Goal: Task Accomplishment & Management: Complete application form

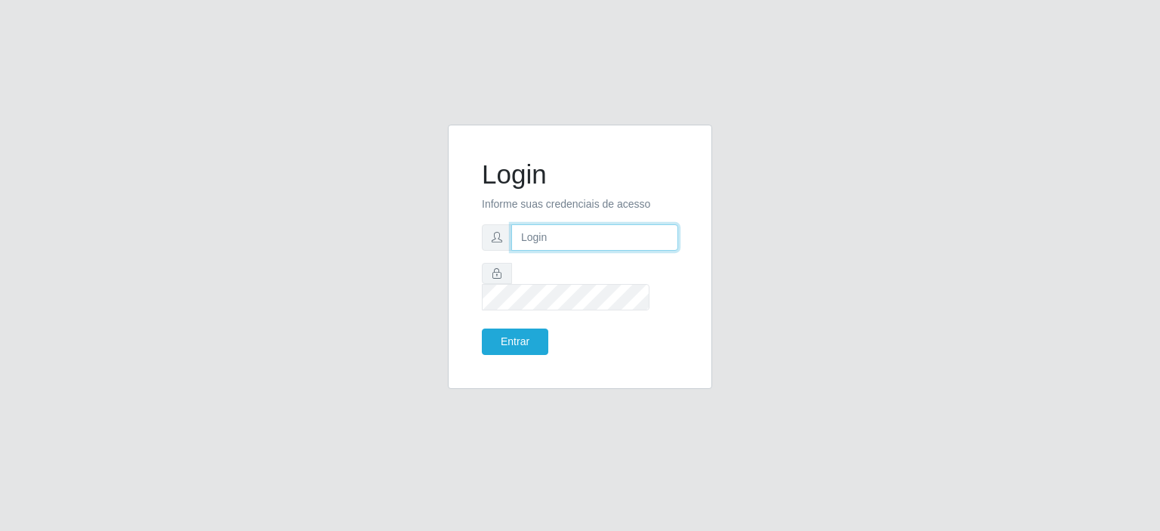
click at [556, 251] on input "text" at bounding box center [594, 237] width 167 height 26
type input "[EMAIL_ADDRESS][DOMAIN_NAME]"
click at [526, 328] on button "Entrar" at bounding box center [515, 341] width 66 height 26
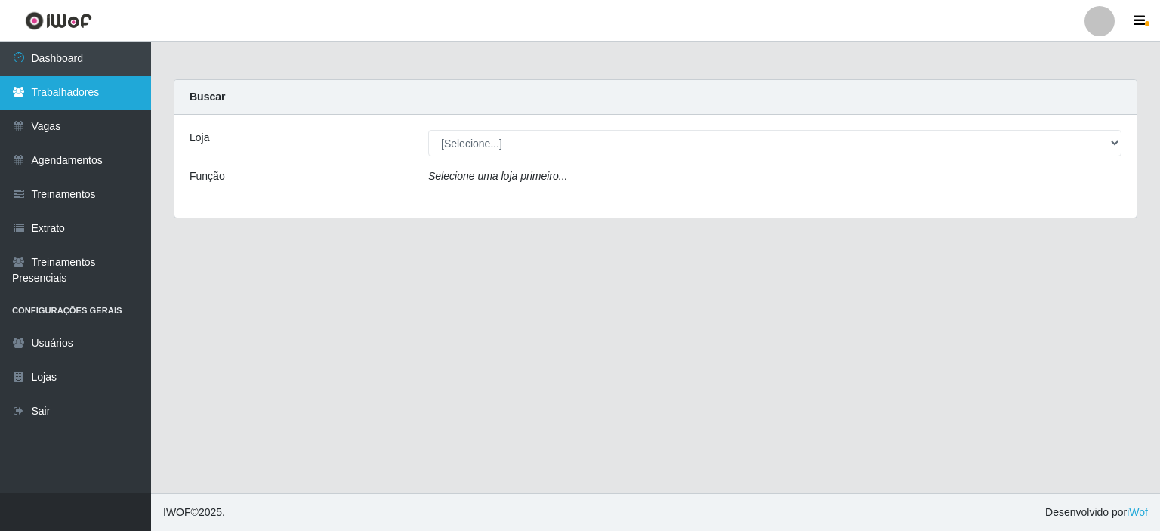
click at [79, 87] on link "Trabalhadores" at bounding box center [75, 93] width 151 height 34
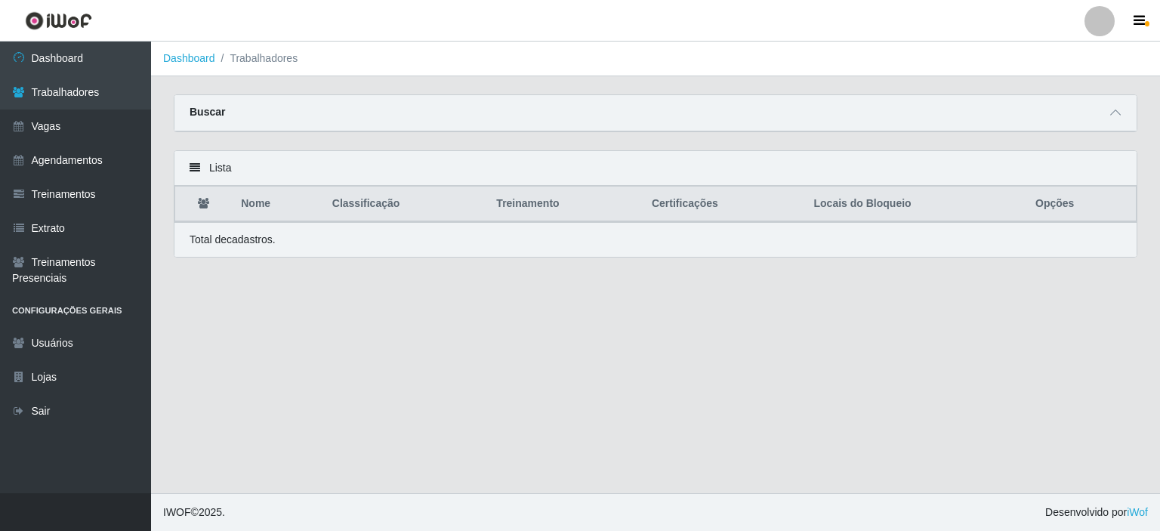
click at [290, 122] on div "Buscar" at bounding box center [655, 113] width 962 height 36
click at [1108, 111] on span at bounding box center [1115, 112] width 18 height 17
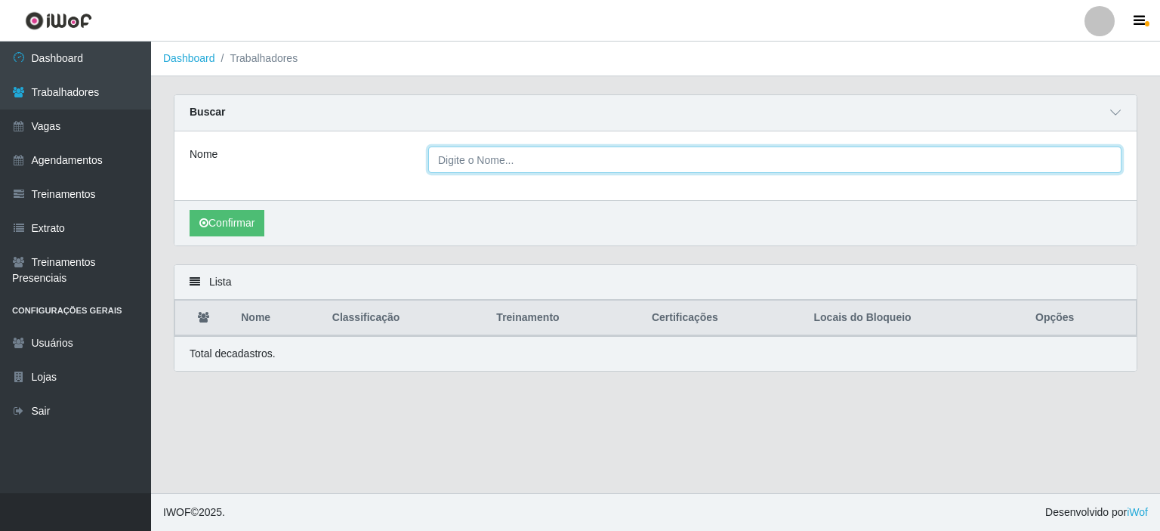
click at [492, 159] on input "Nome" at bounding box center [774, 159] width 693 height 26
type input "AURILEIDE XA"
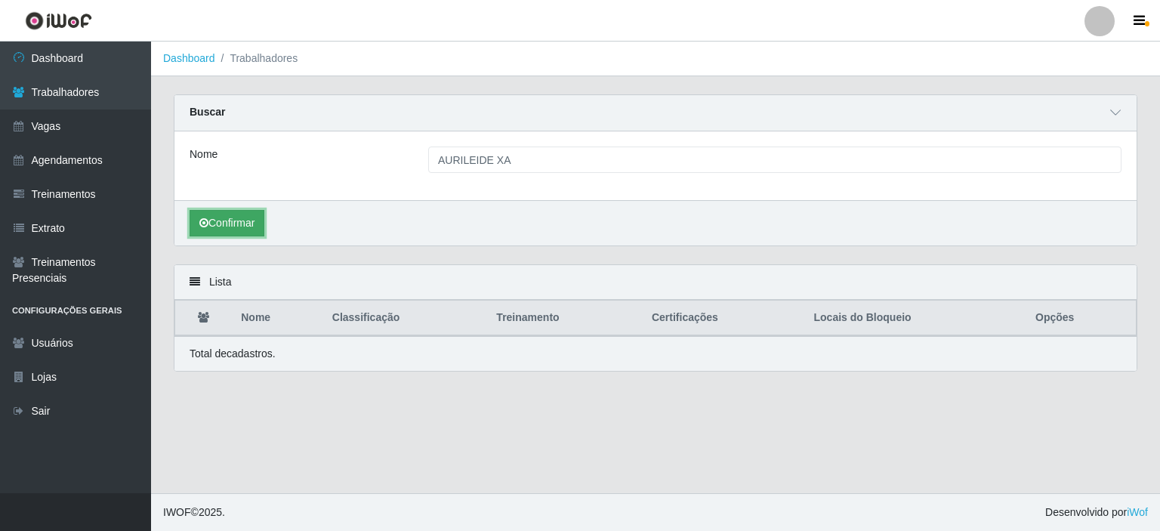
click at [253, 231] on button "Confirmar" at bounding box center [227, 223] width 75 height 26
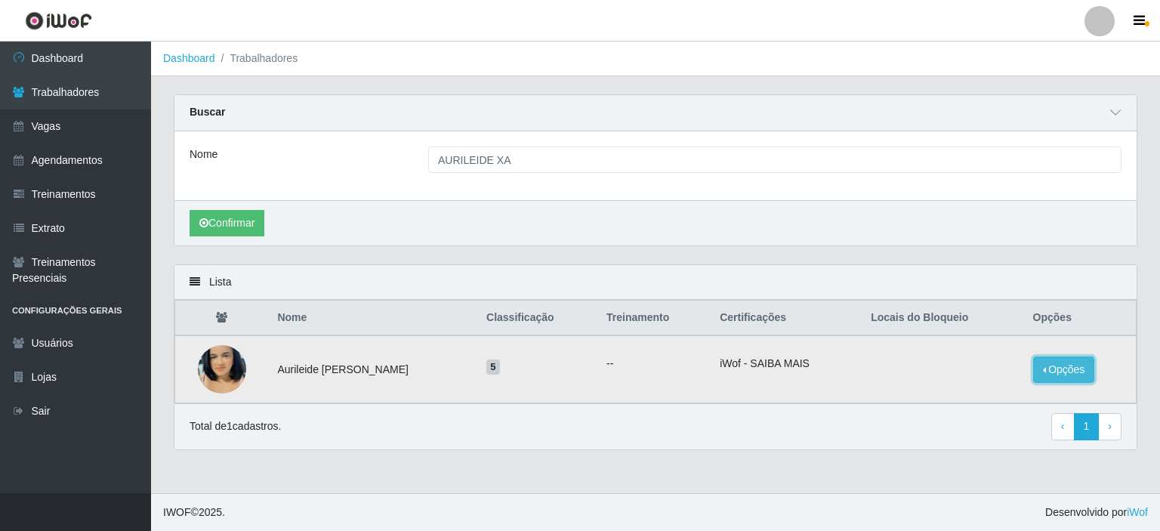
click at [1051, 364] on button "Opções" at bounding box center [1064, 369] width 62 height 26
click at [927, 385] on button "Bloquear - Loja" at bounding box center [970, 383] width 122 height 31
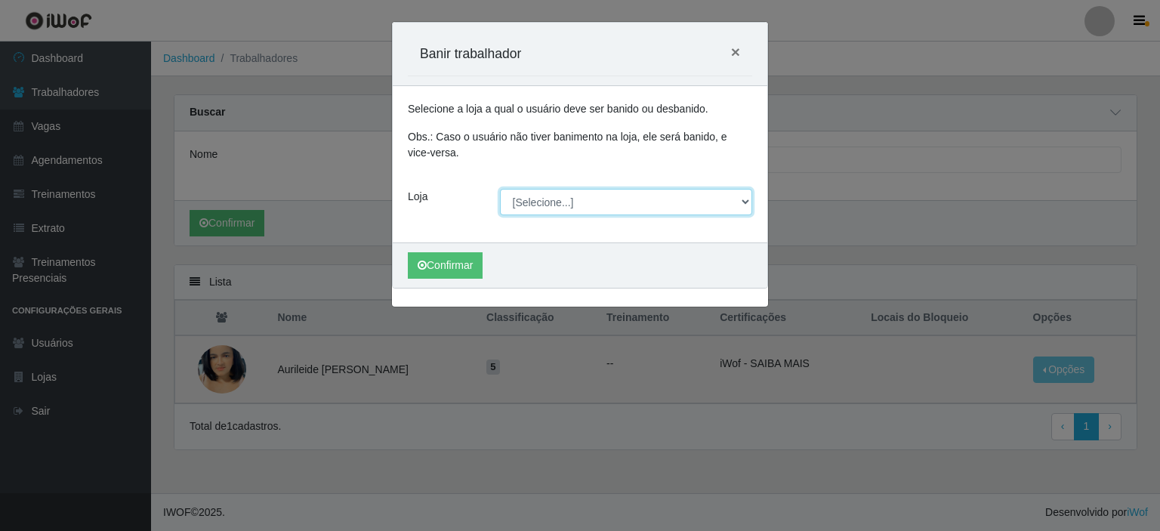
drag, startPoint x: 553, startPoint y: 199, endPoint x: 557, endPoint y: 211, distance: 13.4
click at [553, 199] on select "[Selecione...] Corte Fácil - Unidade Planalto" at bounding box center [626, 202] width 253 height 26
select select "202"
click at [500, 189] on select "[Selecione...] Corte Fácil - Unidade Planalto" at bounding box center [626, 202] width 253 height 26
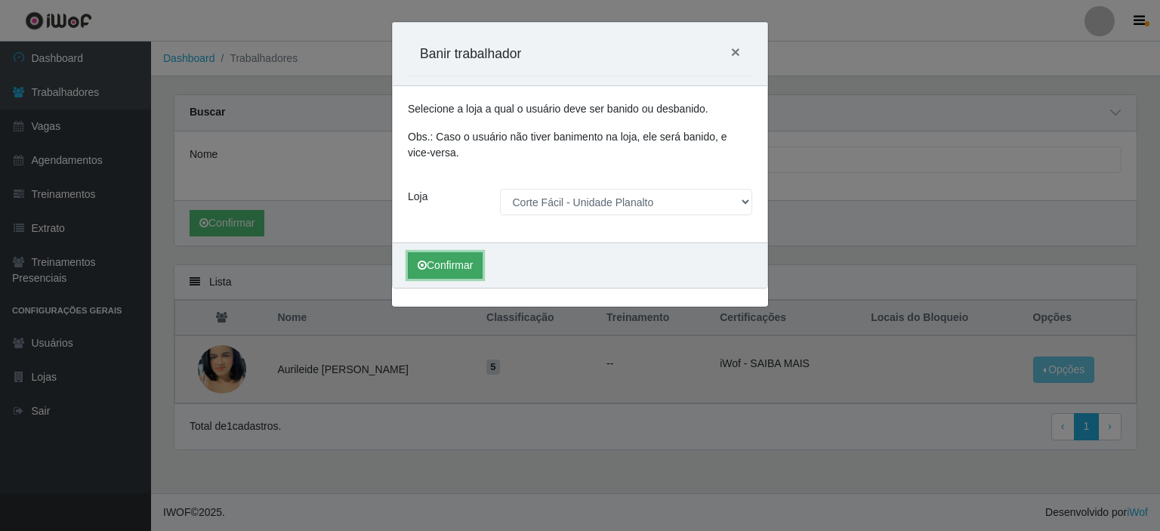
click at [420, 270] on icon "submit" at bounding box center [422, 265] width 9 height 11
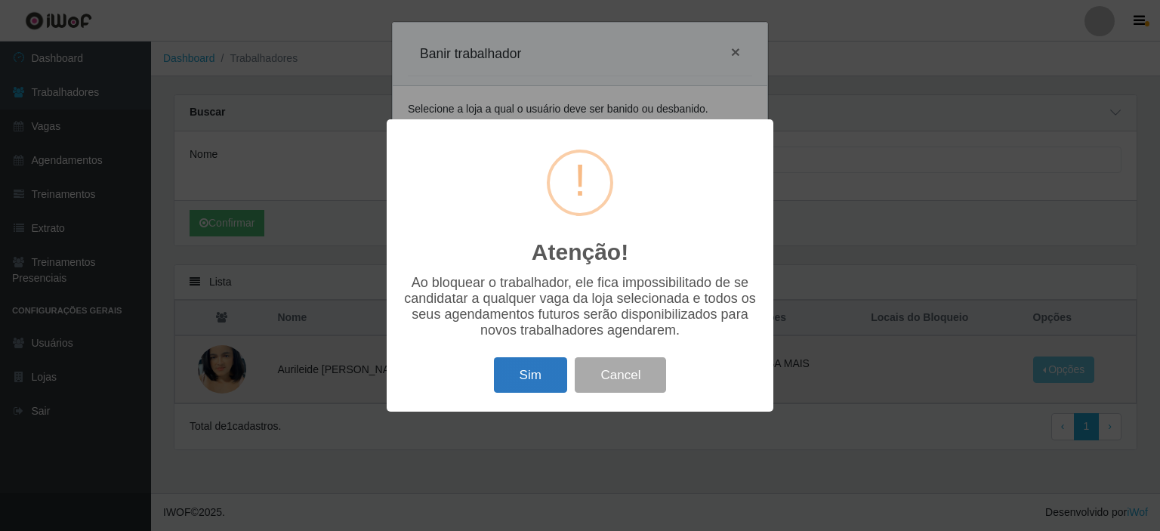
click at [535, 374] on button "Sim" at bounding box center [530, 374] width 73 height 35
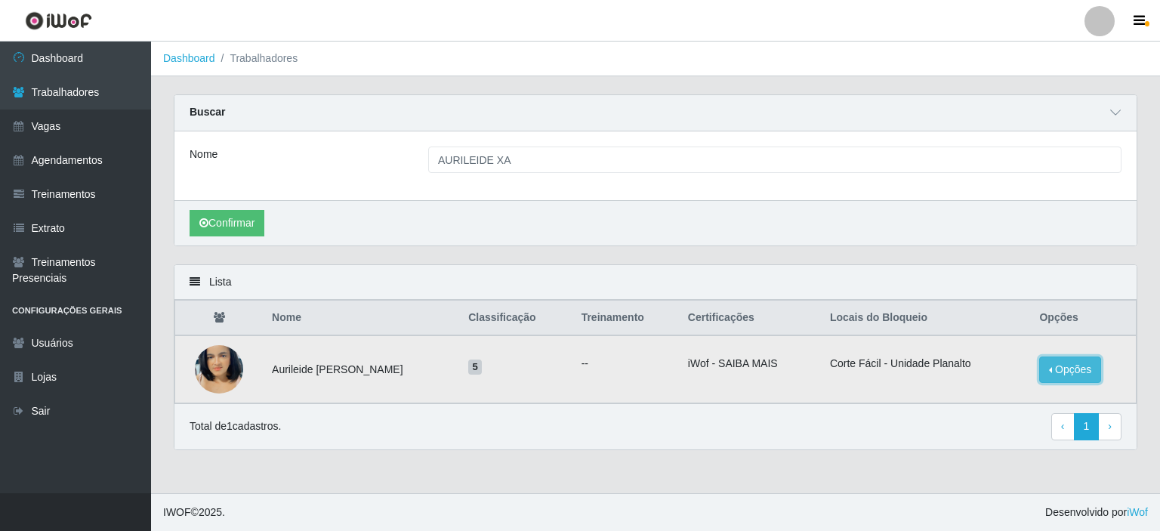
click at [1061, 365] on button "Opções" at bounding box center [1070, 369] width 62 height 26
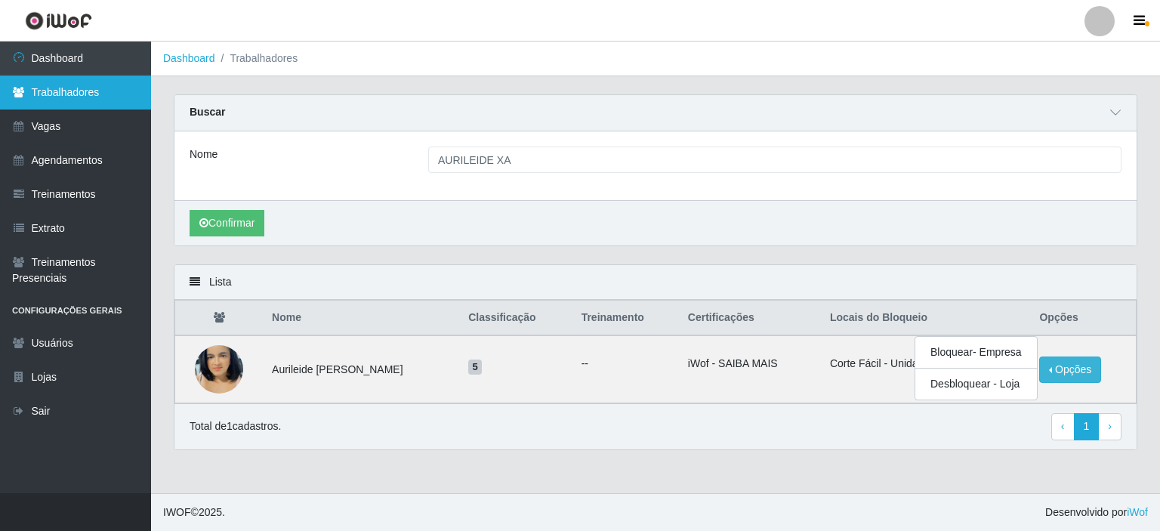
click at [79, 97] on link "Trabalhadores" at bounding box center [75, 93] width 151 height 34
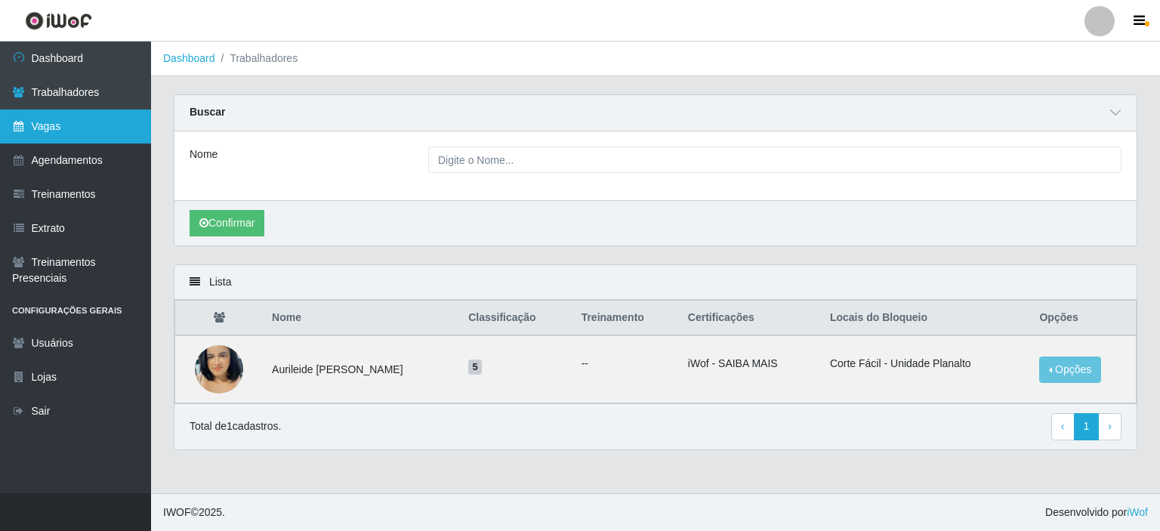
click at [63, 122] on link "Vagas" at bounding box center [75, 126] width 151 height 34
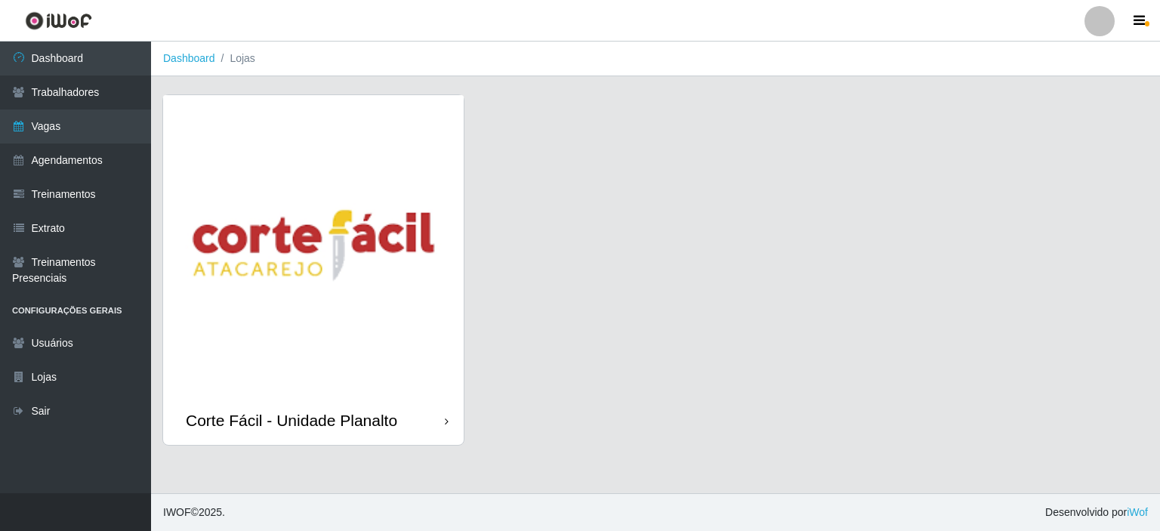
click at [232, 205] on img at bounding box center [313, 245] width 301 height 301
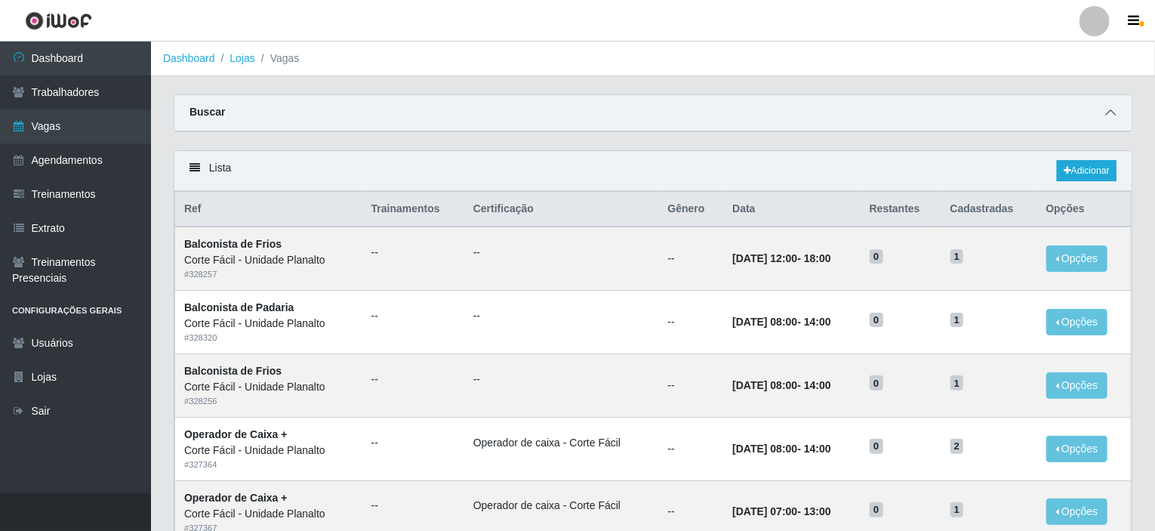
click at [1115, 109] on icon at bounding box center [1110, 112] width 11 height 11
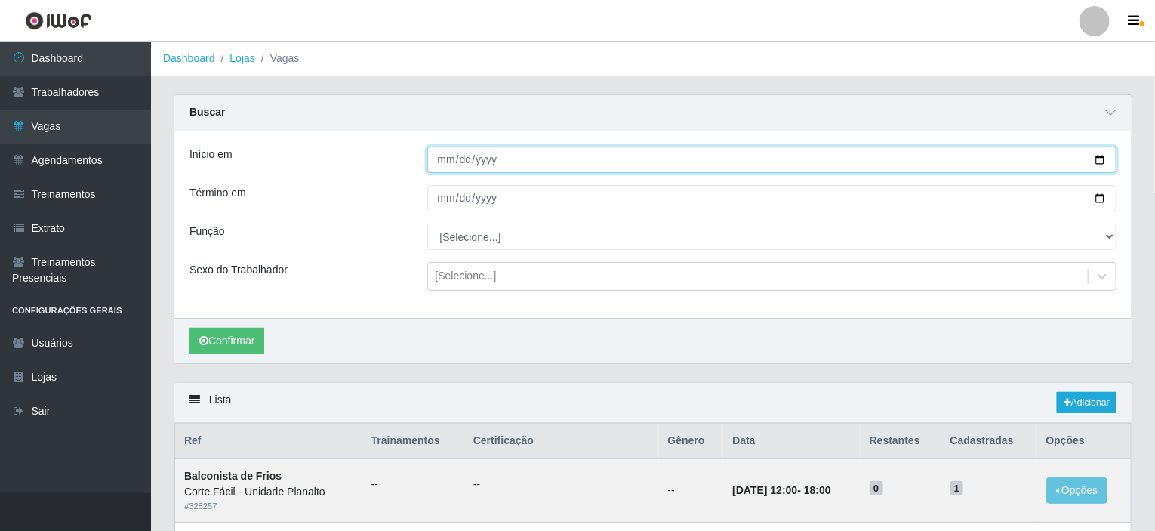
click at [1102, 156] on input "Início em" at bounding box center [772, 159] width 690 height 26
type input "[DATE]"
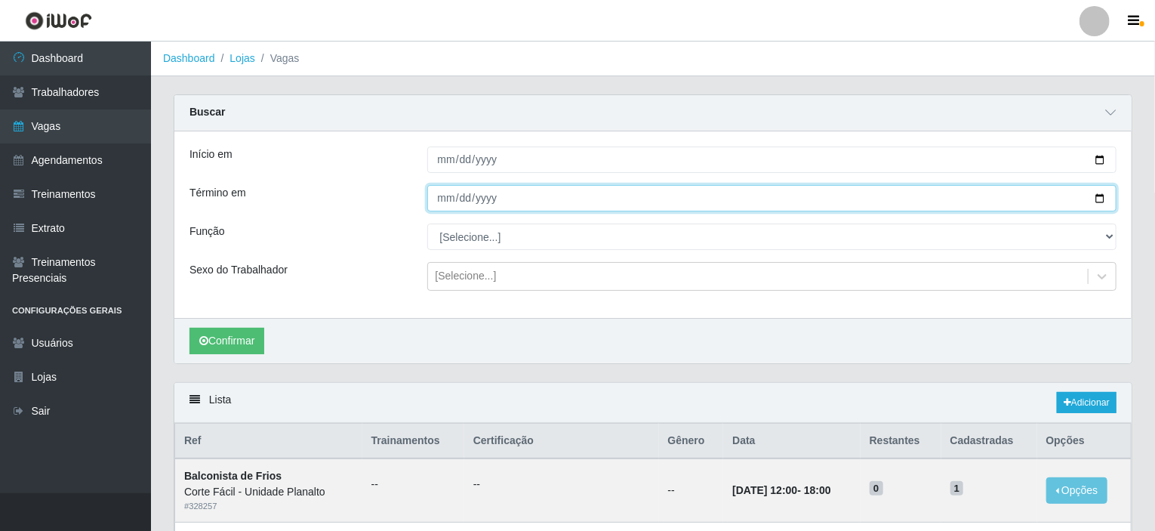
click at [1103, 195] on input "Término em" at bounding box center [772, 198] width 690 height 26
type input "[DATE]"
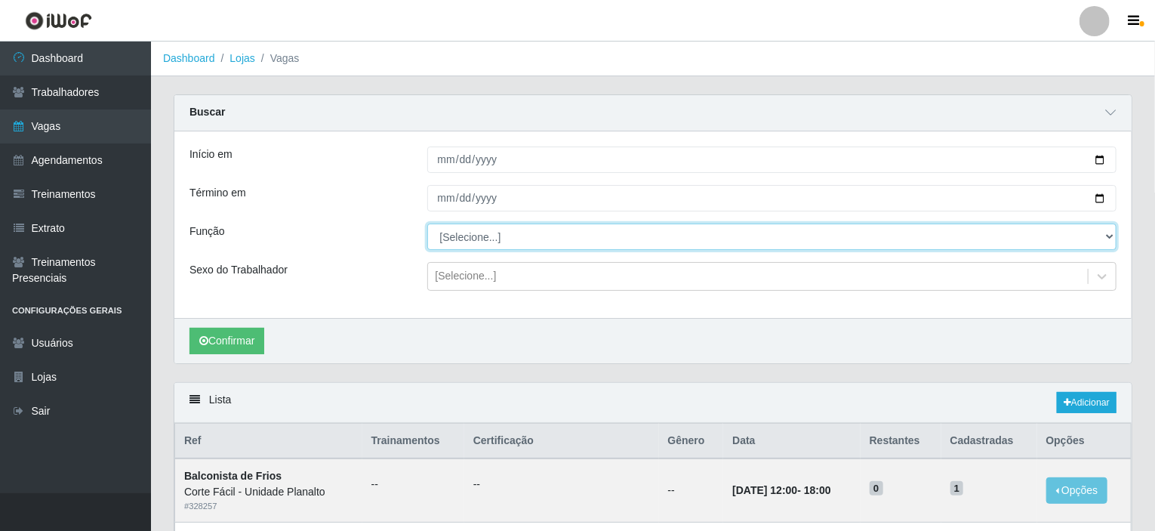
click at [494, 248] on select "[Selecione...] ASG ASG + ASG ++ Auxiliar de Estacionamento Auxiliar de Estacion…" at bounding box center [772, 237] width 690 height 26
select select "22"
click at [427, 224] on select "[Selecione...] ASG ASG + ASG ++ Auxiliar de Estacionamento Auxiliar de Estacion…" at bounding box center [772, 237] width 690 height 26
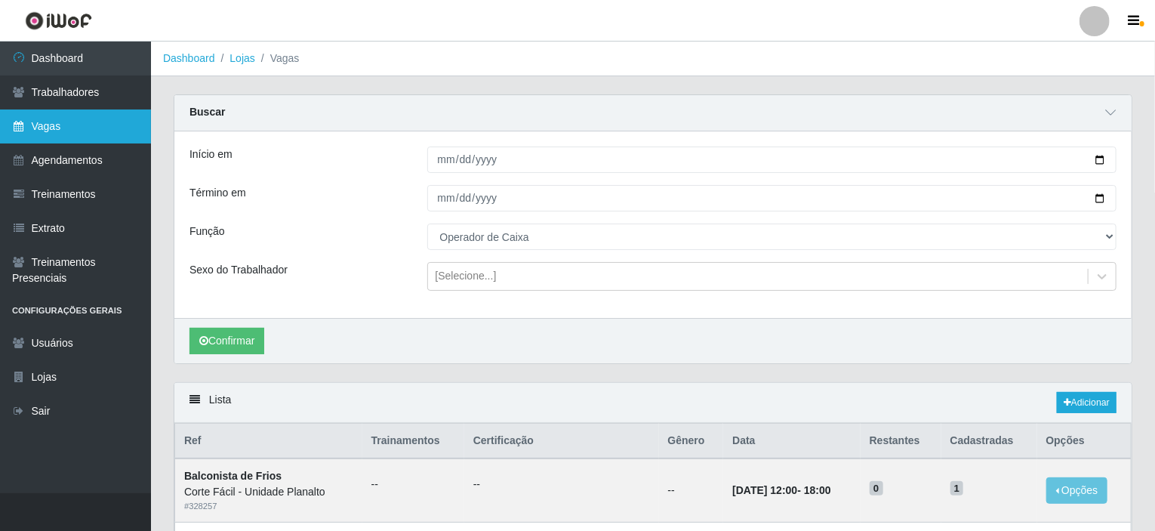
click at [112, 124] on link "Vagas" at bounding box center [75, 126] width 151 height 34
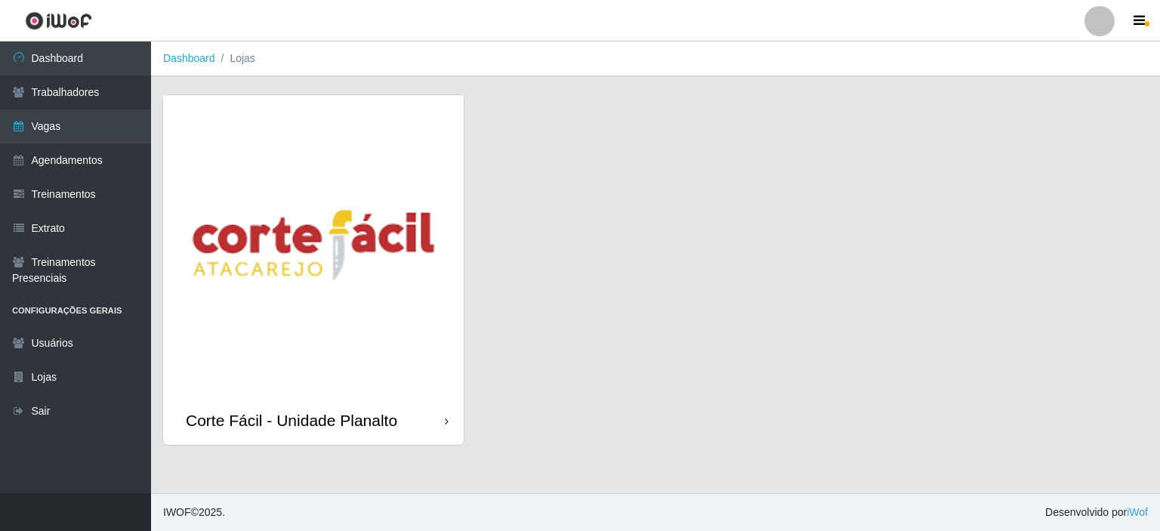
click at [359, 235] on img at bounding box center [313, 245] width 301 height 301
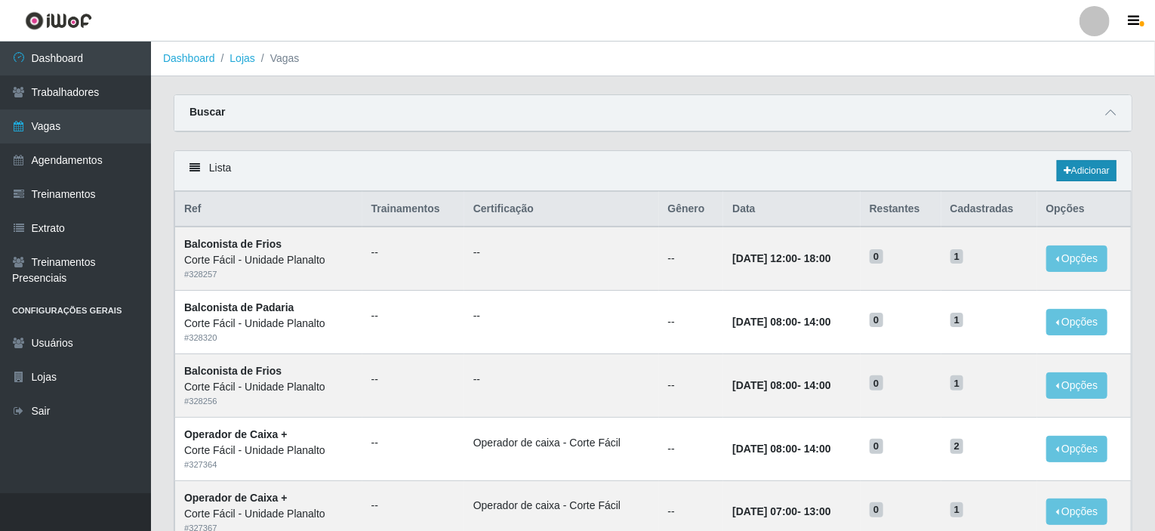
drag, startPoint x: 1086, startPoint y: 147, endPoint x: 1081, endPoint y: 160, distance: 13.6
click at [1081, 162] on link "Adicionar" at bounding box center [1087, 170] width 60 height 21
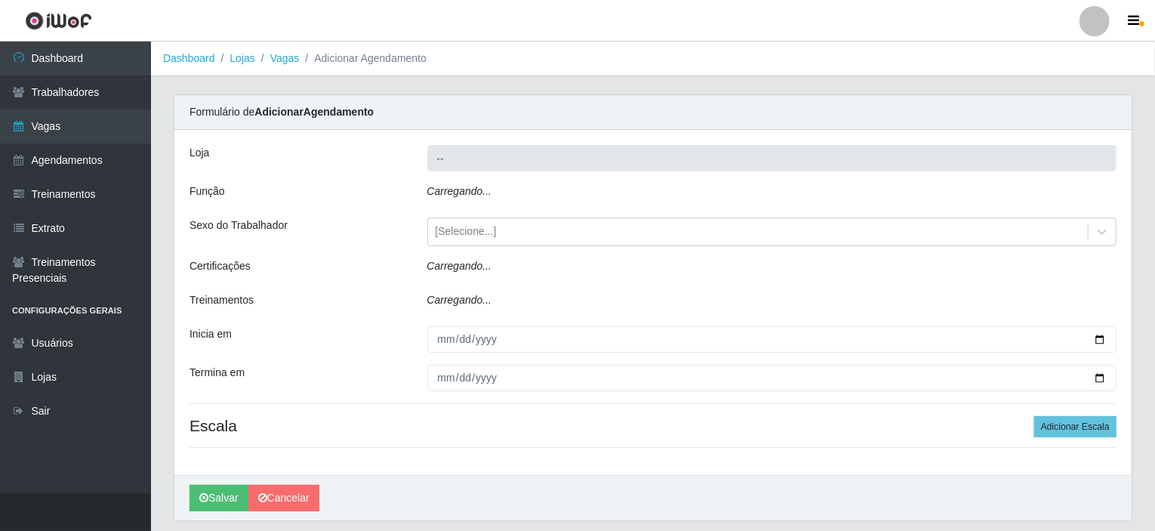
type input "Corte Fácil - Unidade Planalto"
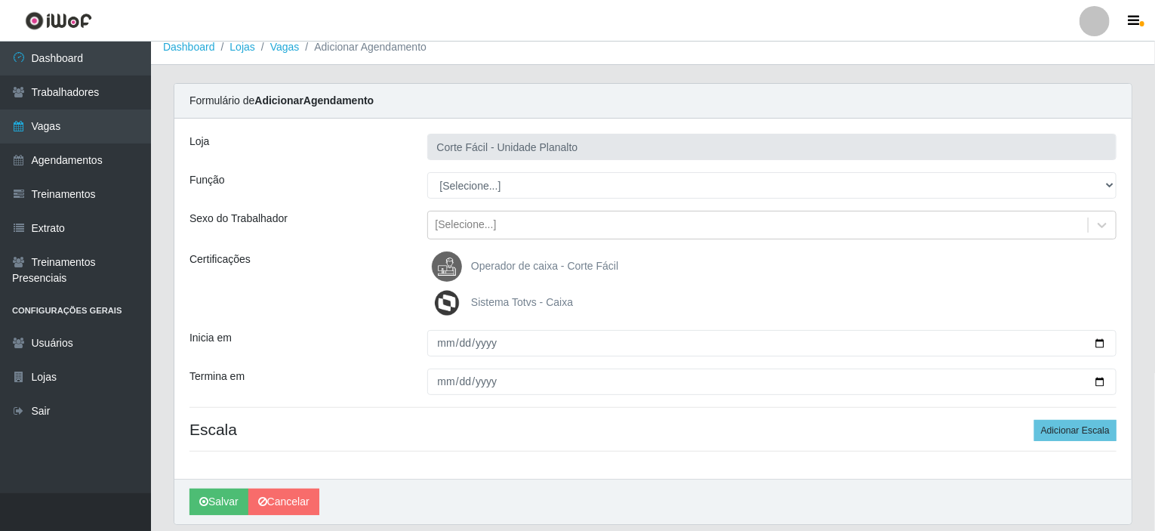
scroll to position [15, 0]
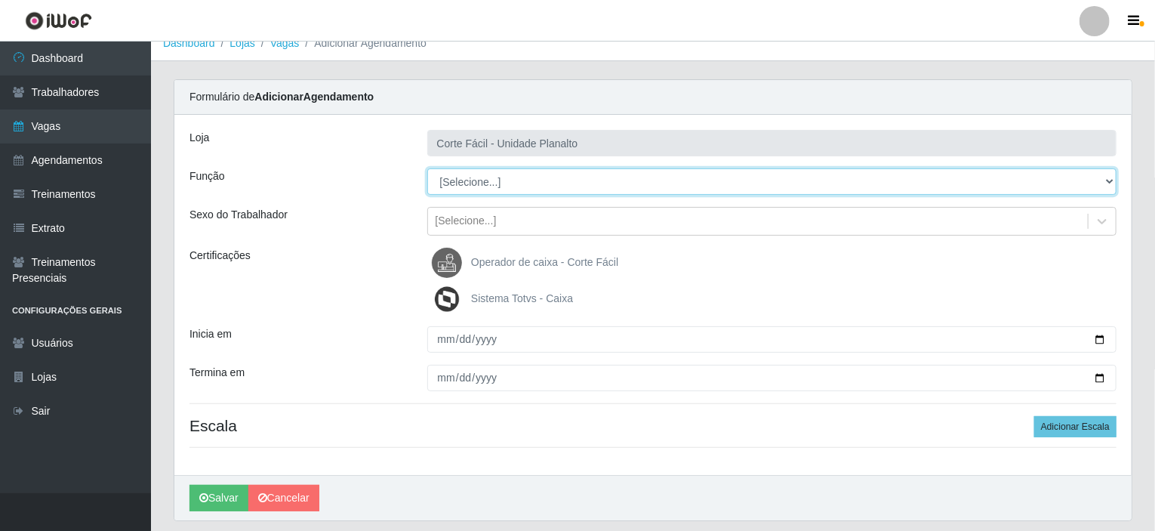
drag, startPoint x: 1108, startPoint y: 177, endPoint x: 1041, endPoint y: 171, distance: 68.3
click at [1108, 177] on select "[Selecione...] ASG ASG + ASG ++ Auxiliar de Estacionamento Auxiliar de Estacion…" at bounding box center [772, 181] width 690 height 26
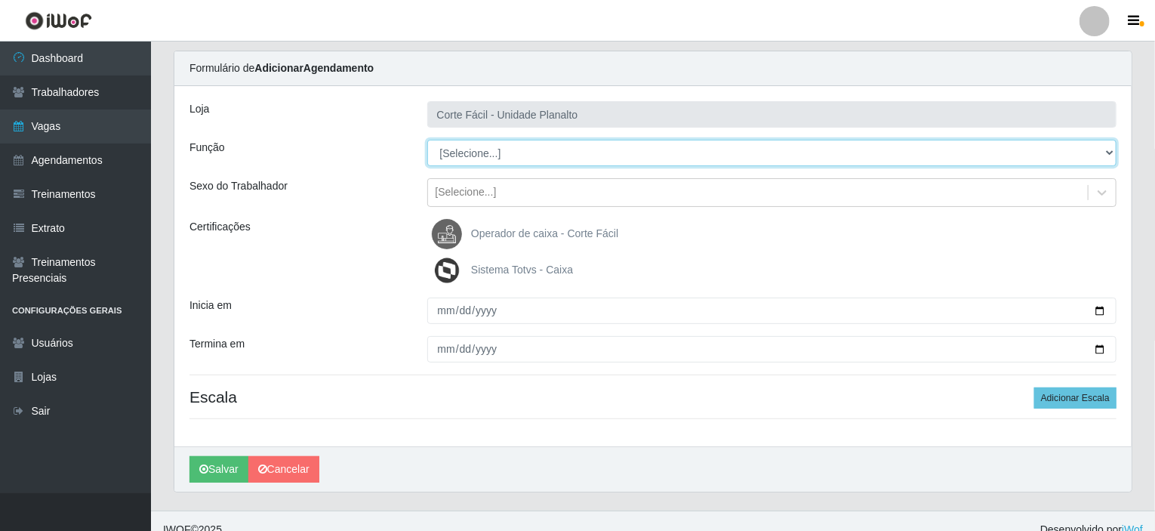
scroll to position [60, 0]
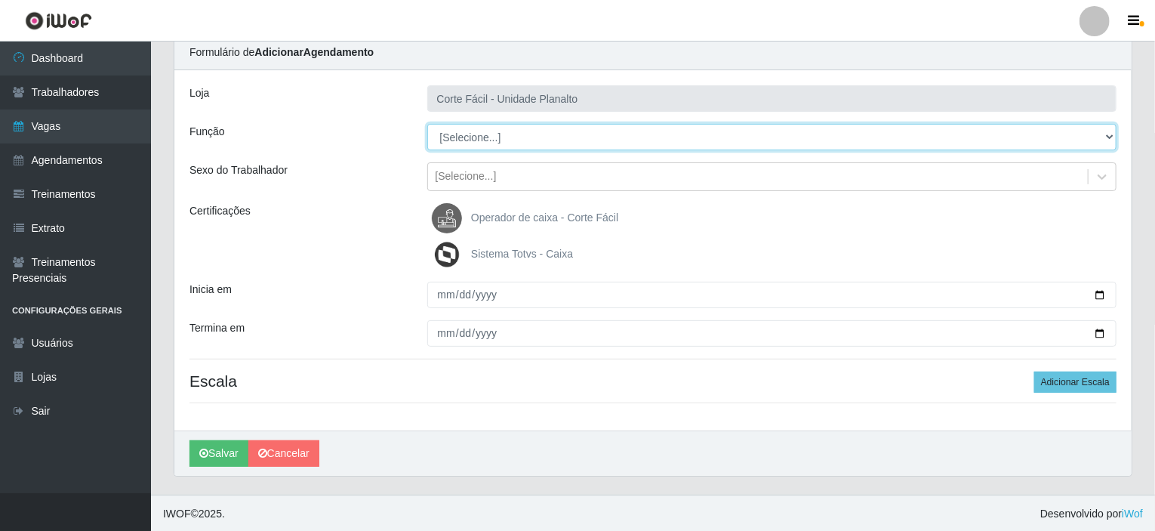
click at [1113, 133] on select "[Selecione...] ASG ASG + ASG ++ Auxiliar de Estacionamento Auxiliar de Estacion…" at bounding box center [772, 137] width 690 height 26
select select "22"
click at [427, 124] on select "[Selecione...] ASG ASG + ASG ++ Auxiliar de Estacionamento Auxiliar de Estacion…" at bounding box center [772, 137] width 690 height 26
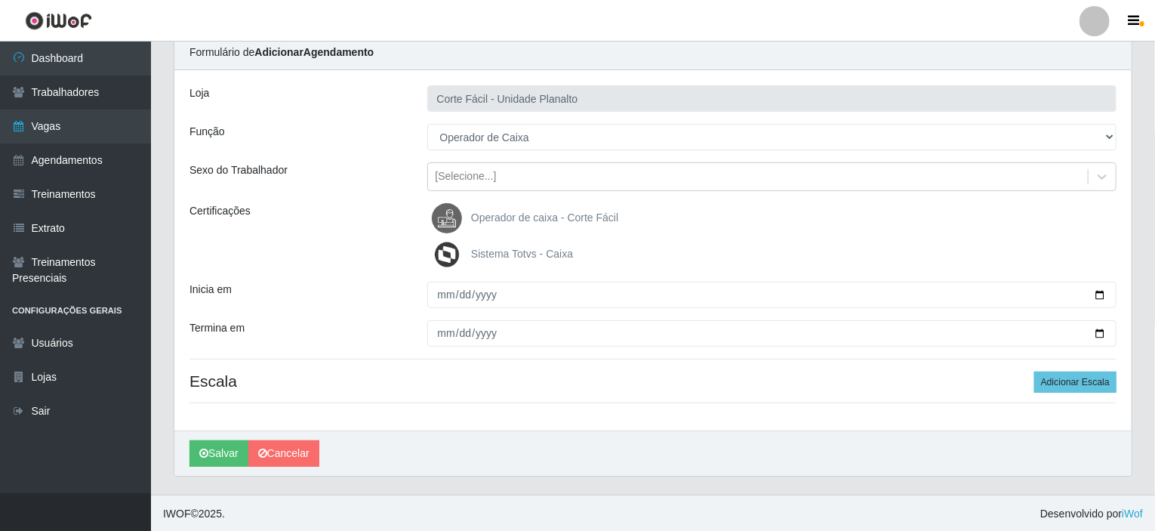
click at [529, 220] on span "Operador de caixa - Corte Fácil" at bounding box center [544, 217] width 147 height 12
click at [0, 0] on input "Operador de caixa - Corte Fácil" at bounding box center [0, 0] width 0 height 0
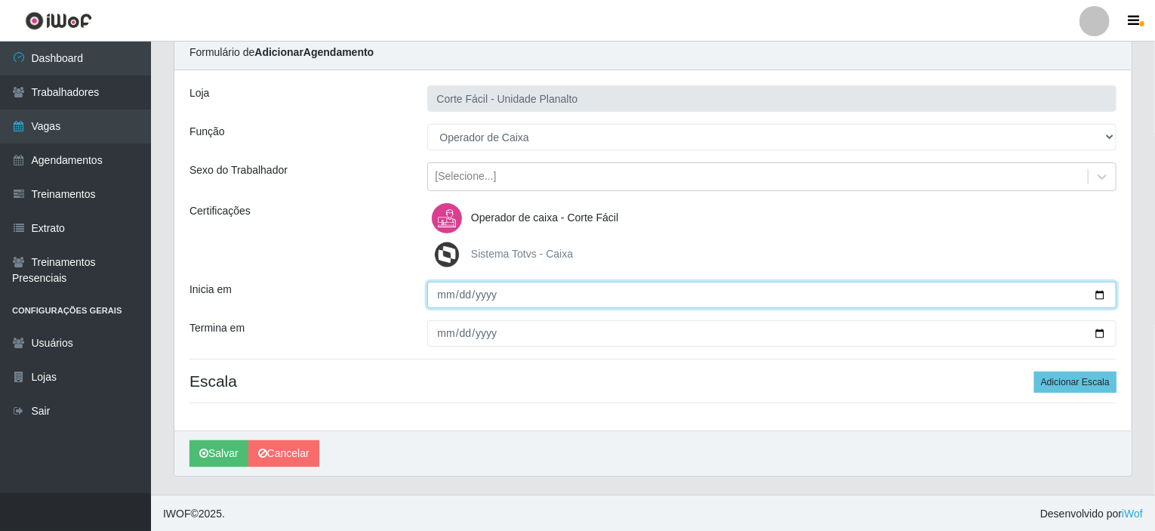
click at [1097, 292] on input "Inicia em" at bounding box center [772, 295] width 690 height 26
type input "[DATE]"
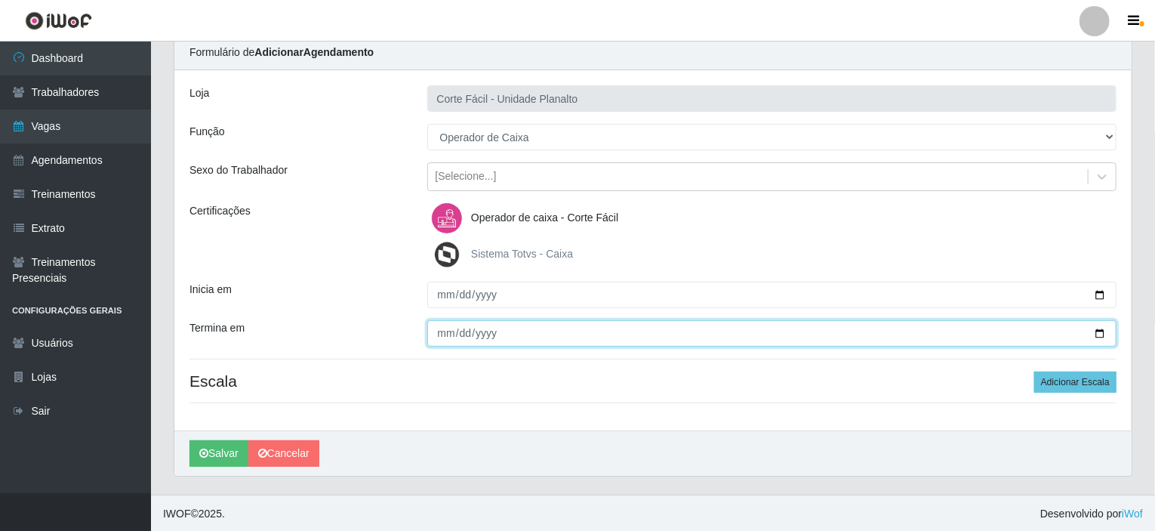
click at [1102, 335] on input "Termina em" at bounding box center [772, 333] width 690 height 26
type input "[DATE]"
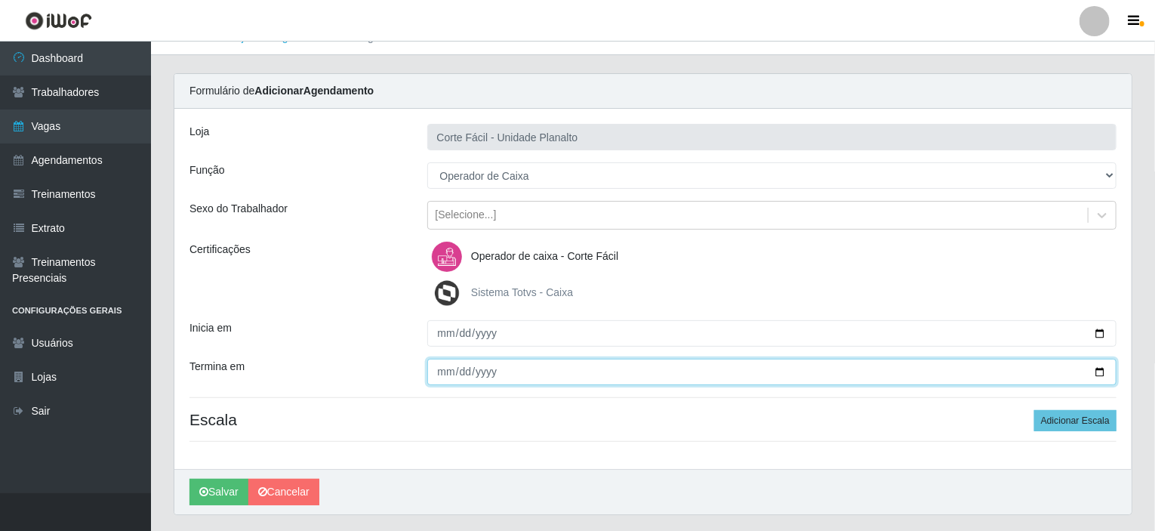
scroll to position [0, 0]
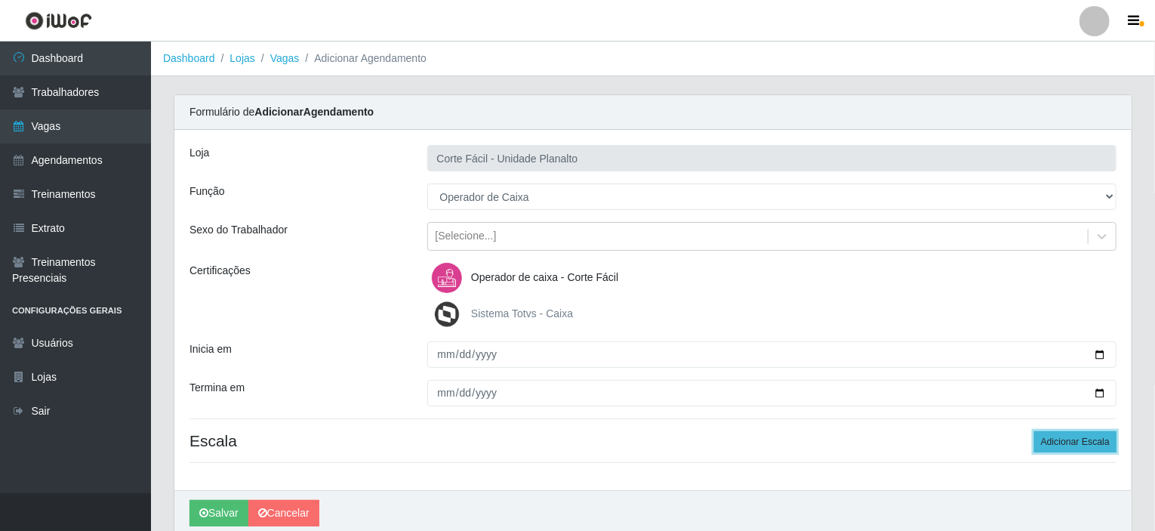
click at [1066, 449] on button "Adicionar Escala" at bounding box center [1075, 441] width 82 height 21
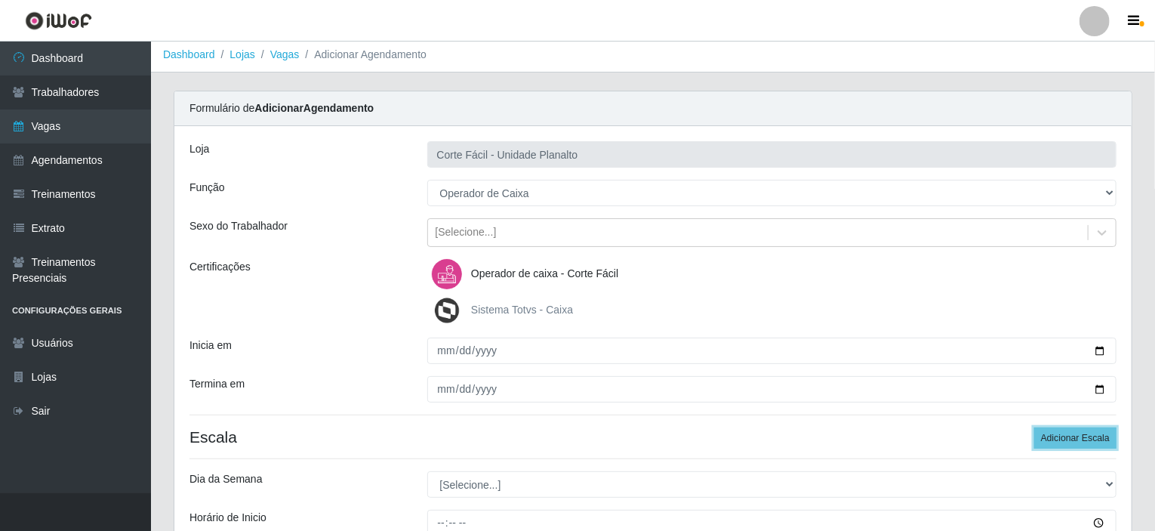
scroll to position [151, 0]
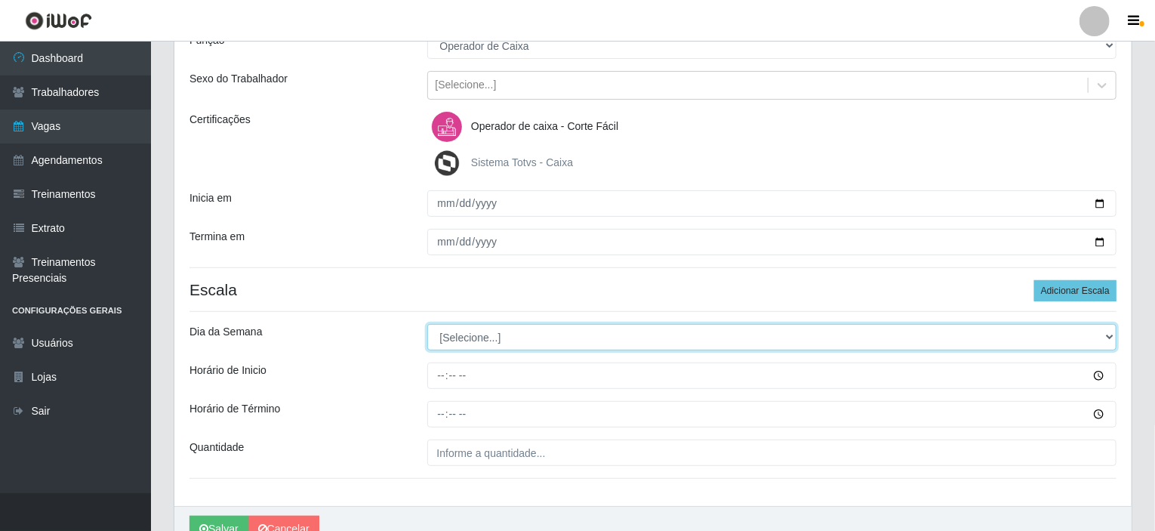
drag, startPoint x: 1105, startPoint y: 335, endPoint x: 1092, endPoint y: 331, distance: 14.3
click at [1105, 335] on select "[Selecione...] Segunda Terça Quarta Quinta Sexta Sábado Domingo" at bounding box center [772, 337] width 690 height 26
select select "6"
click at [427, 324] on select "[Selecione...] Segunda Terça Quarta Quinta Sexta Sábado Domingo" at bounding box center [772, 337] width 690 height 26
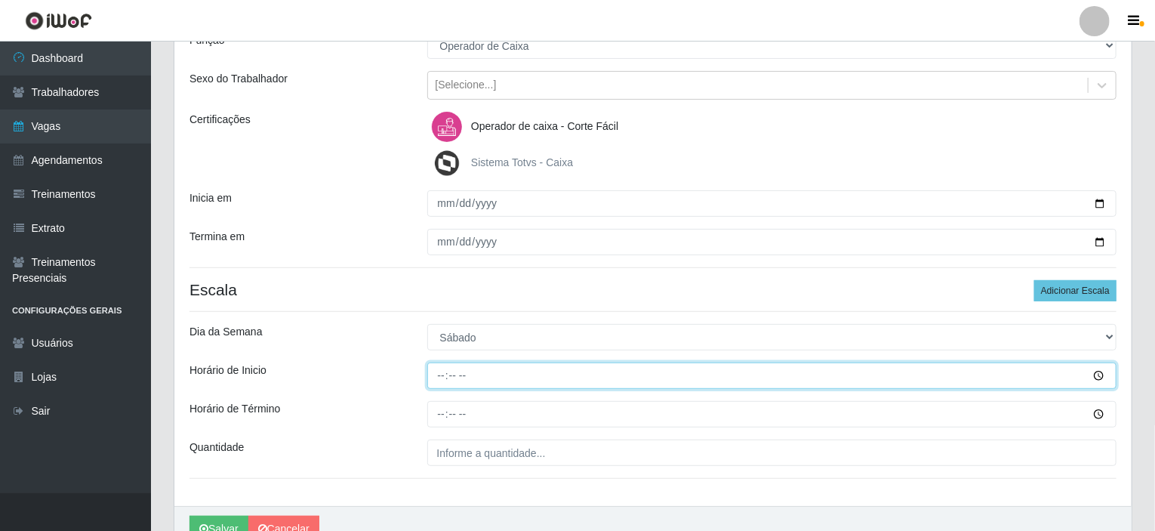
click at [436, 376] on input "Horário de Inicio" at bounding box center [772, 375] width 690 height 26
type input "15:00"
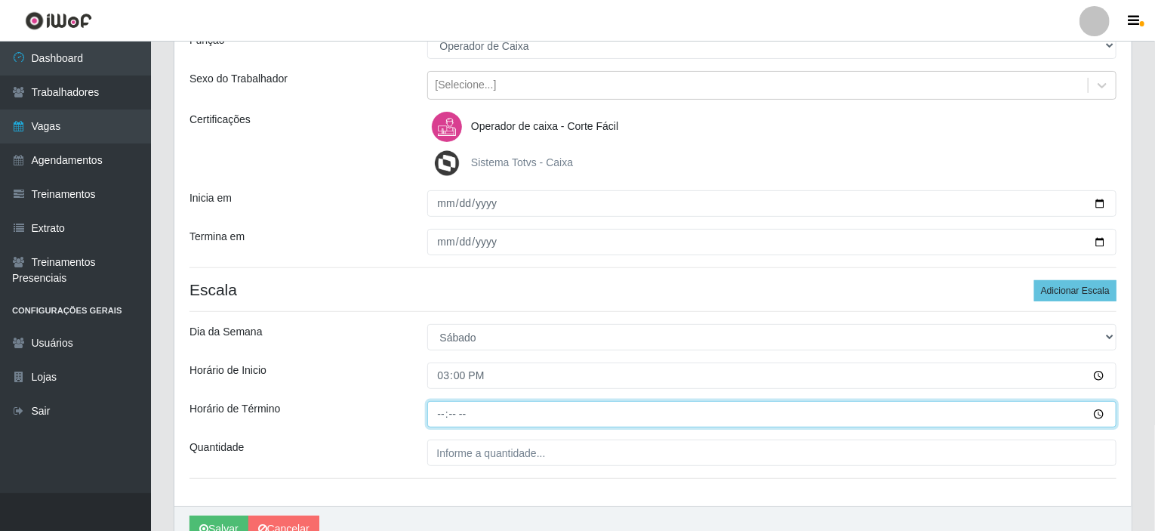
click at [444, 412] on input "Horário de Término" at bounding box center [772, 414] width 690 height 26
type input "21:00"
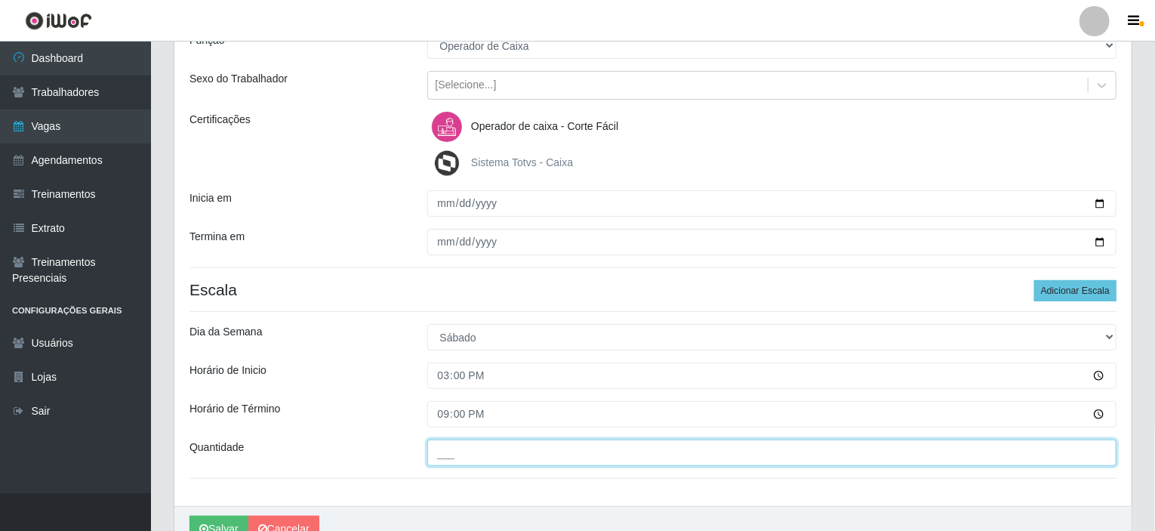
click at [456, 453] on input "___" at bounding box center [772, 452] width 690 height 26
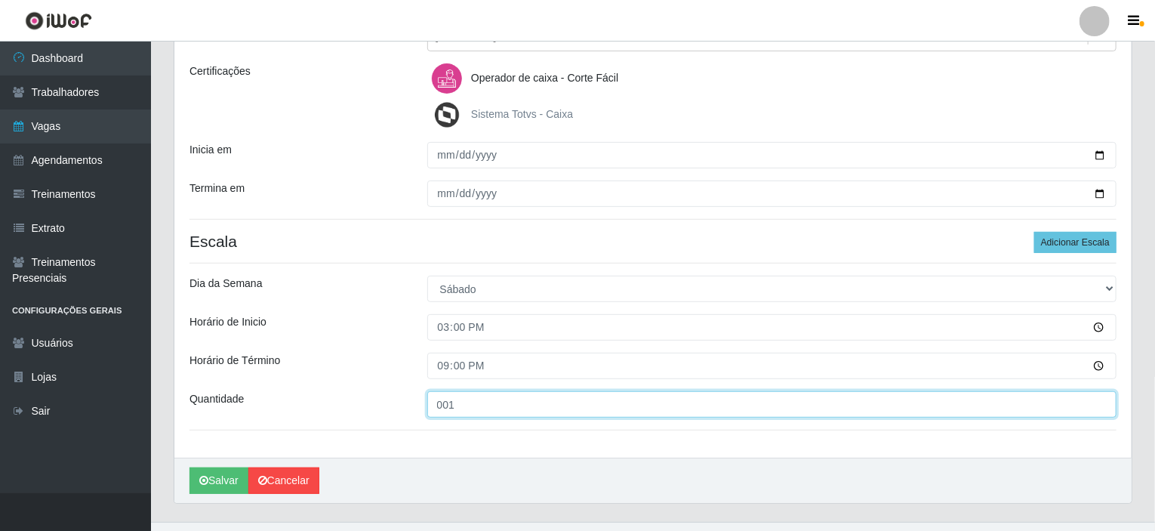
scroll to position [227, 0]
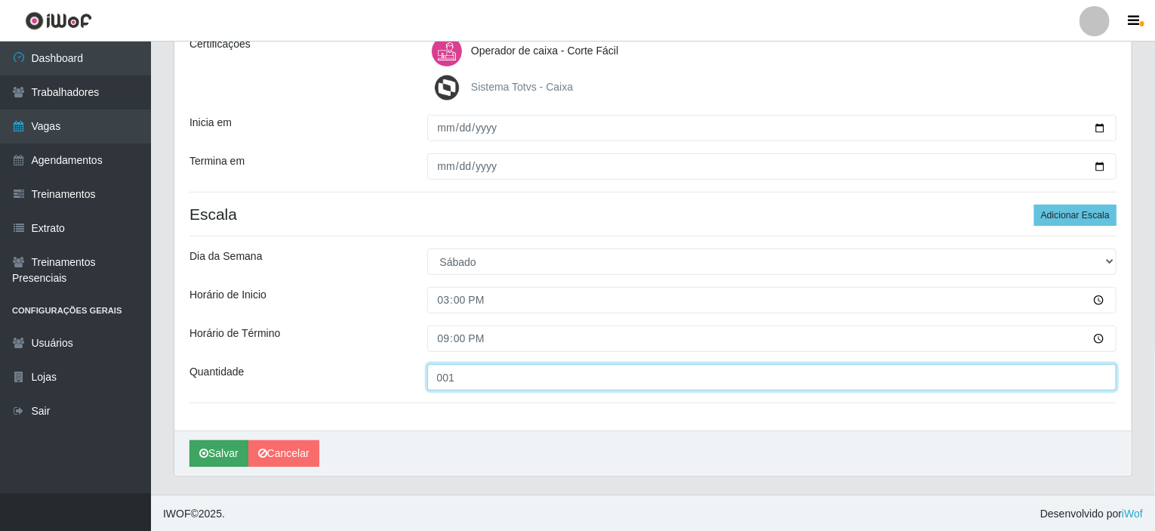
type input "001"
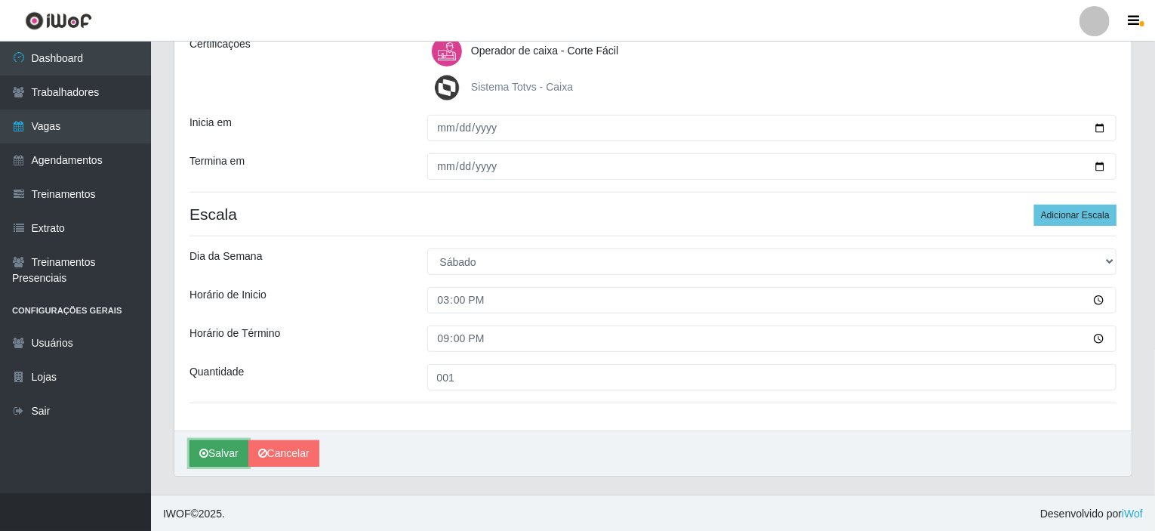
click at [217, 442] on button "Salvar" at bounding box center [219, 453] width 59 height 26
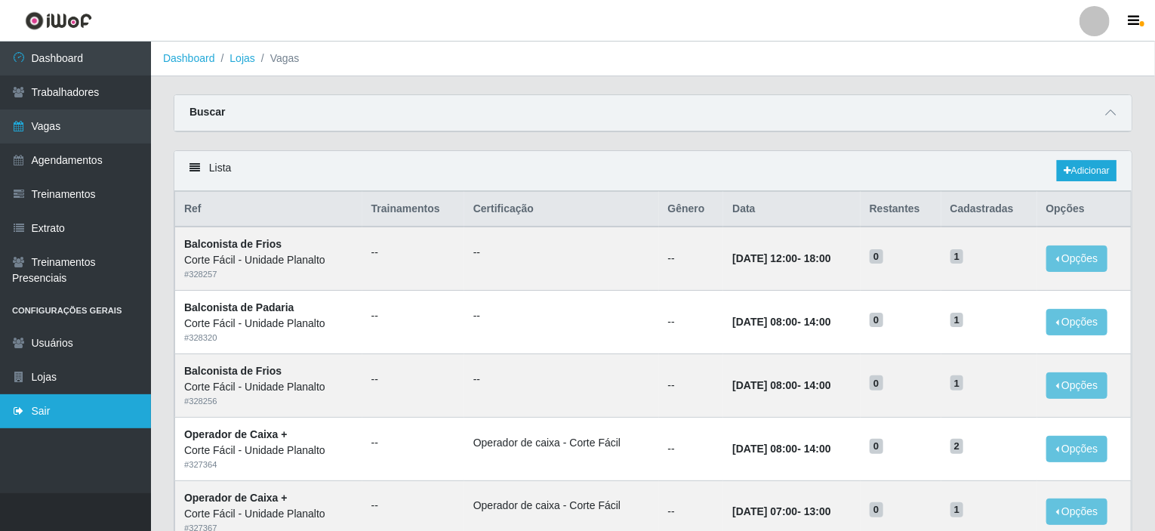
click at [109, 402] on link "Sair" at bounding box center [75, 411] width 151 height 34
